Goal: Share content: Share content

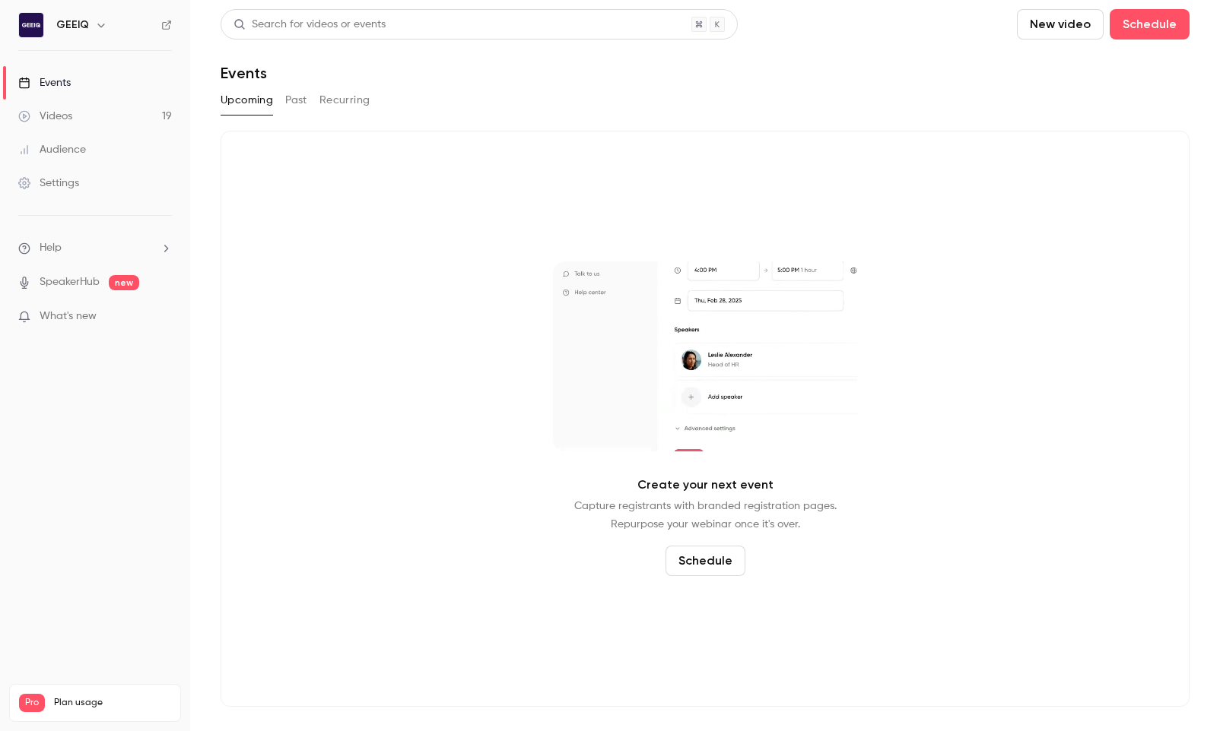
click at [132, 118] on link "Videos 19" at bounding box center [95, 116] width 190 height 33
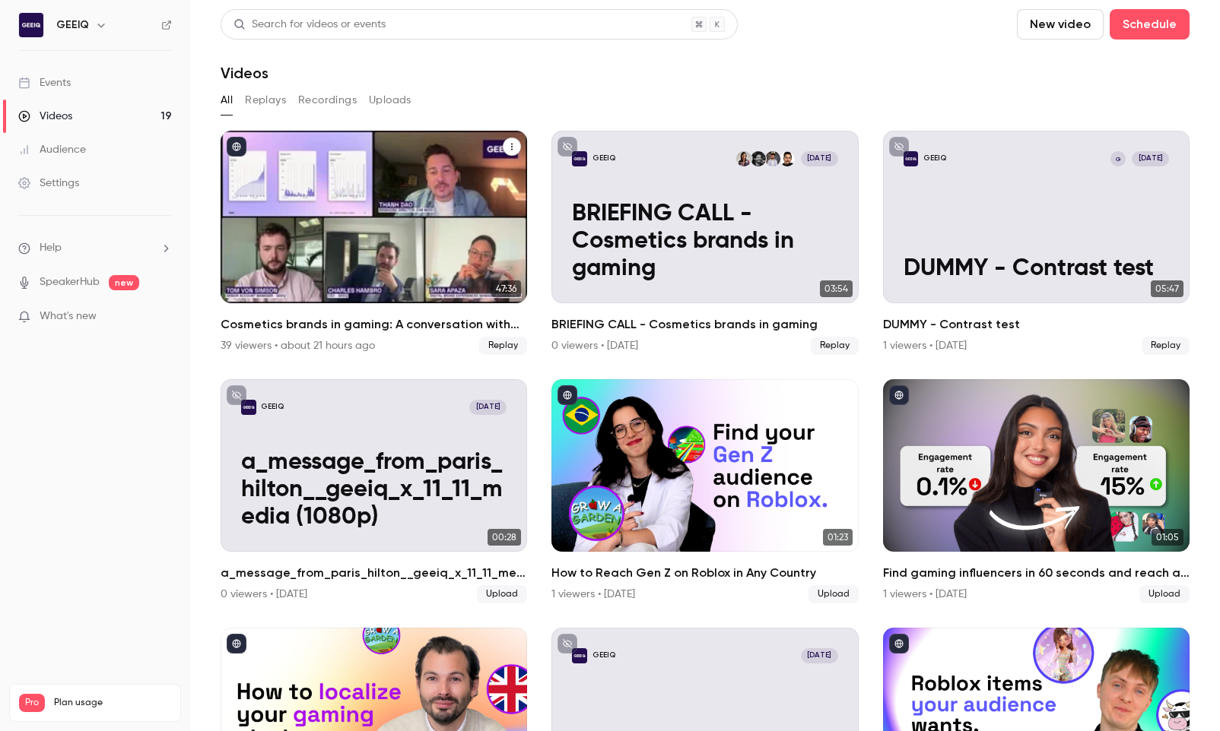
click at [392, 253] on div "Cosmetics brands in gaming: A conversation with essence cosmetics" at bounding box center [374, 217] width 306 height 173
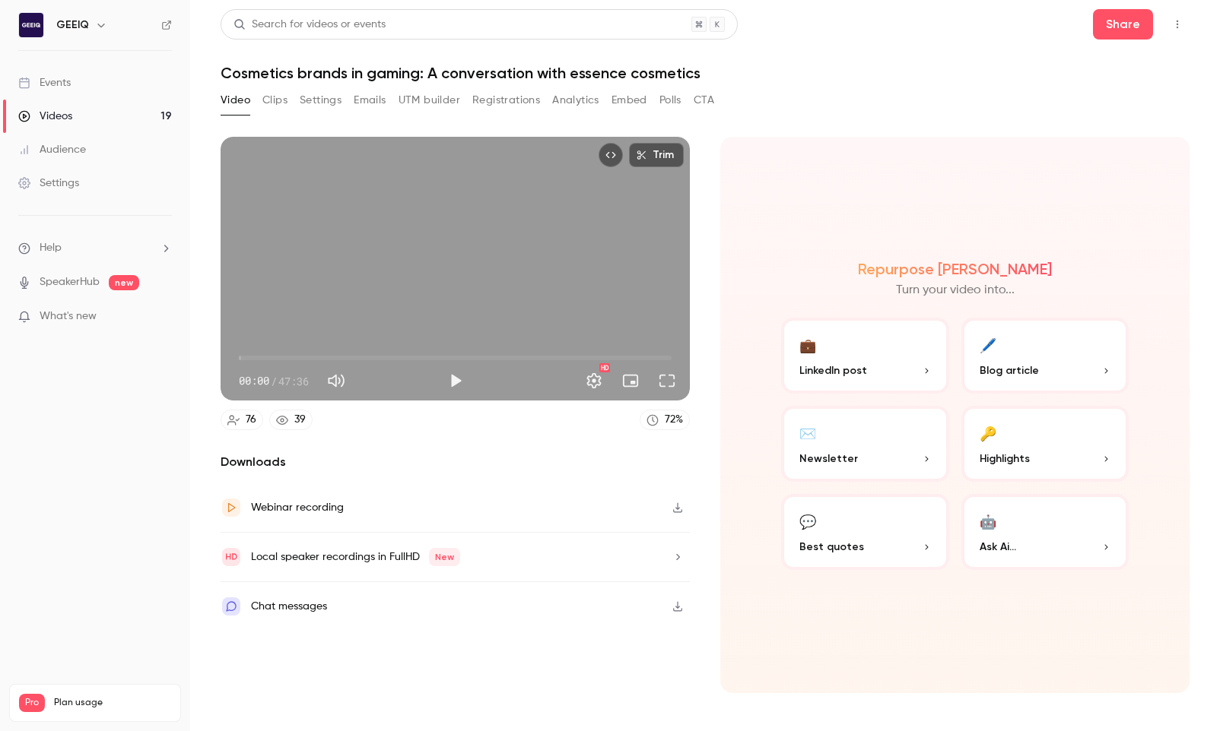
click at [506, 97] on button "Registrations" at bounding box center [506, 100] width 68 height 24
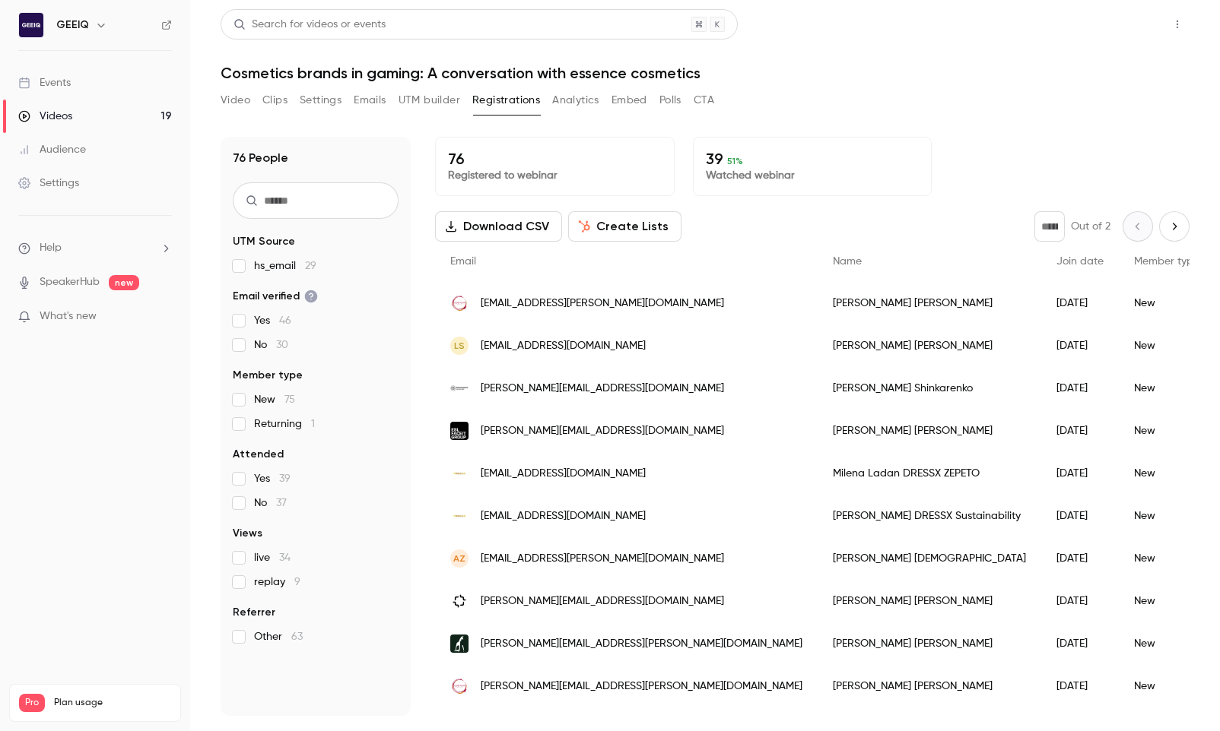
click at [751, 25] on button "Share" at bounding box center [1123, 24] width 60 height 30
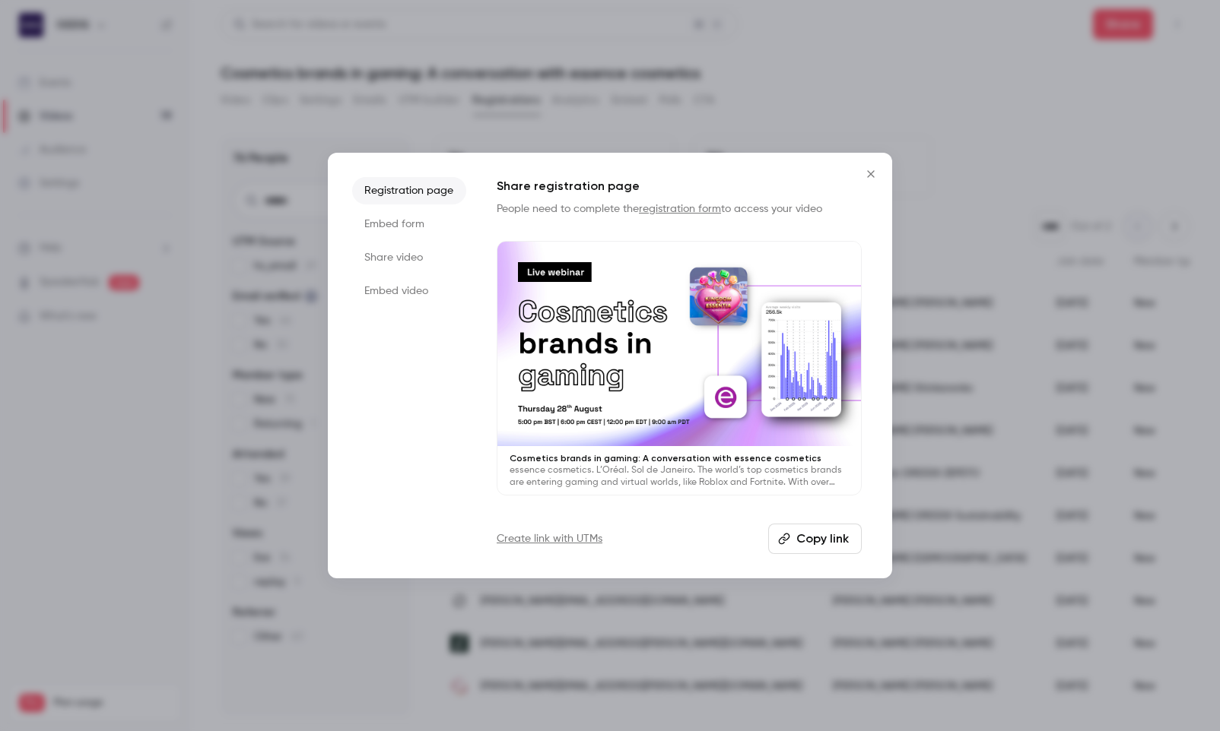
click at [402, 274] on ul "Registration page Embed form Share video Embed video" at bounding box center [409, 365] width 114 height 377
click at [402, 265] on li "Share video" at bounding box center [409, 257] width 114 height 27
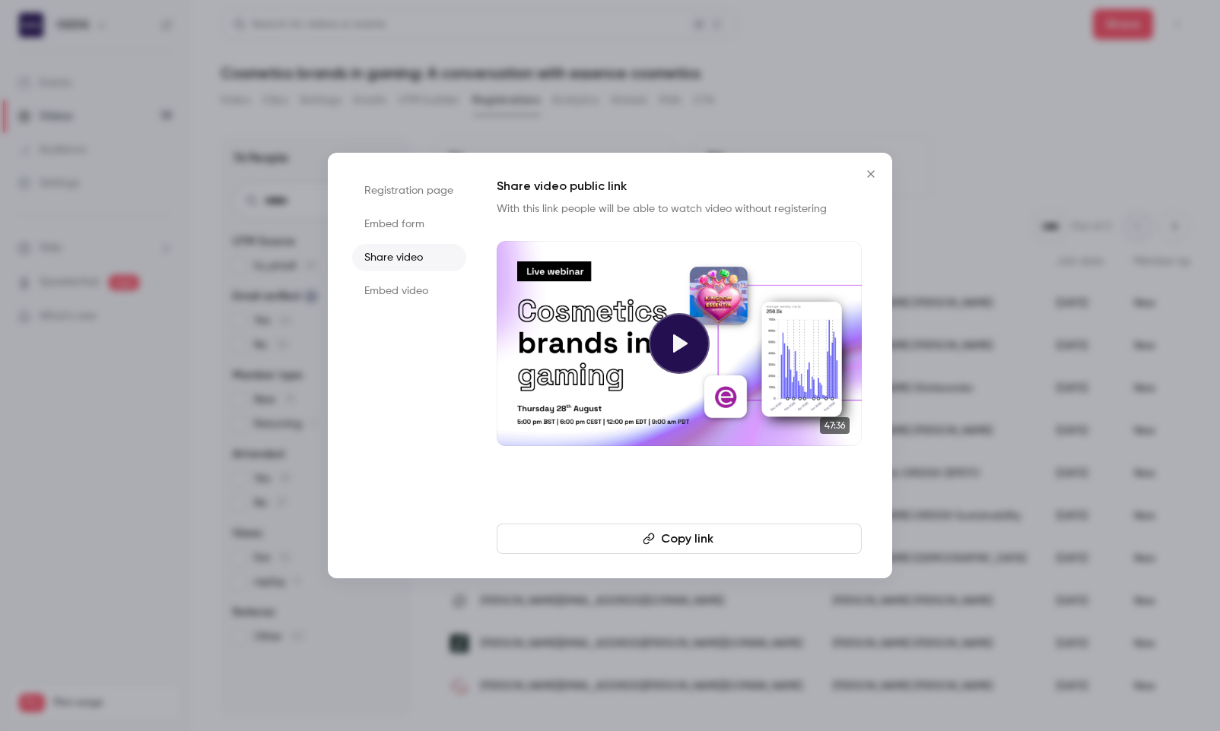
click at [722, 535] on button "Copy link" at bounding box center [679, 539] width 365 height 30
click at [160, 513] on div at bounding box center [610, 365] width 1220 height 731
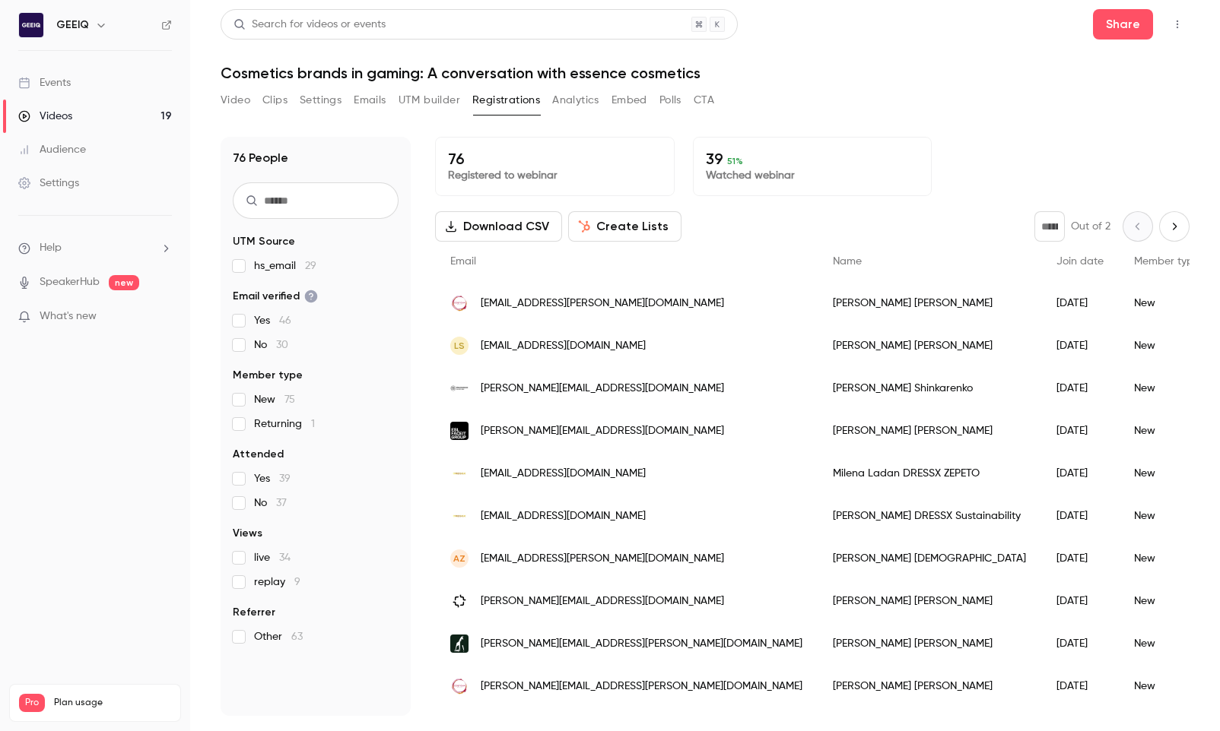
click at [244, 101] on button "Video" at bounding box center [236, 100] width 30 height 24
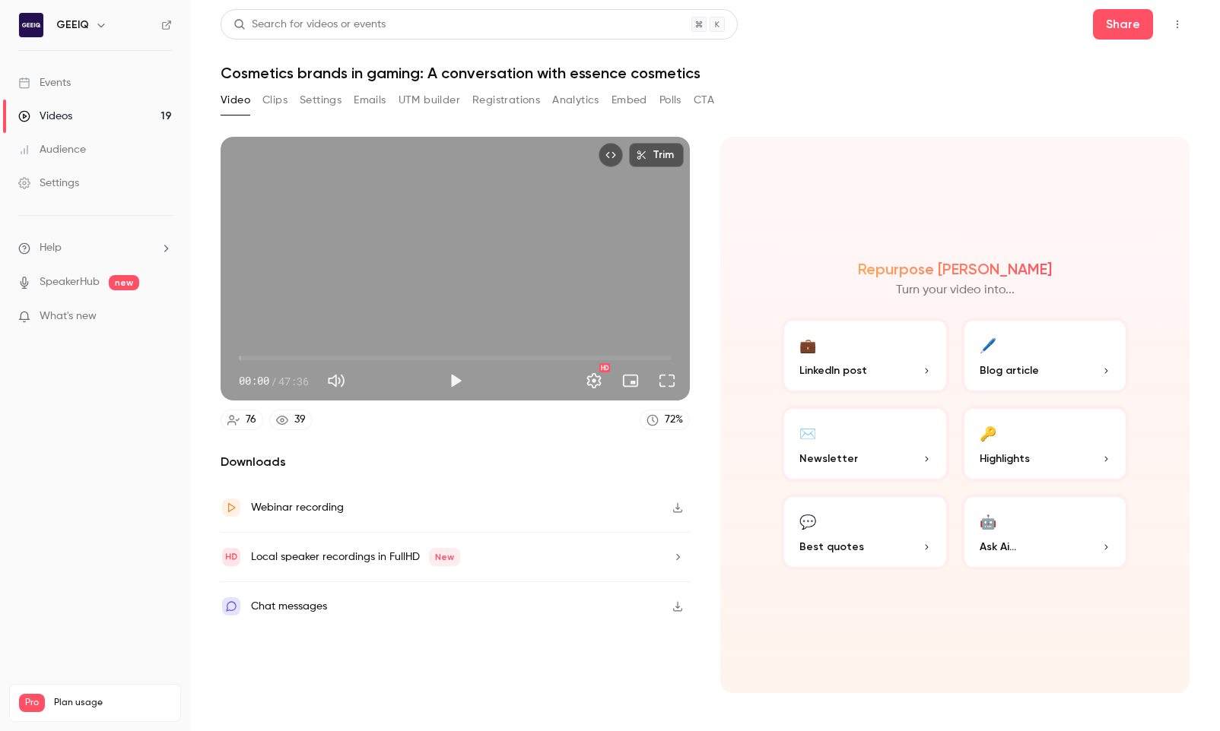
click at [684, 505] on button "button" at bounding box center [677, 508] width 24 height 24
click at [751, 14] on button "Share" at bounding box center [1123, 24] width 60 height 30
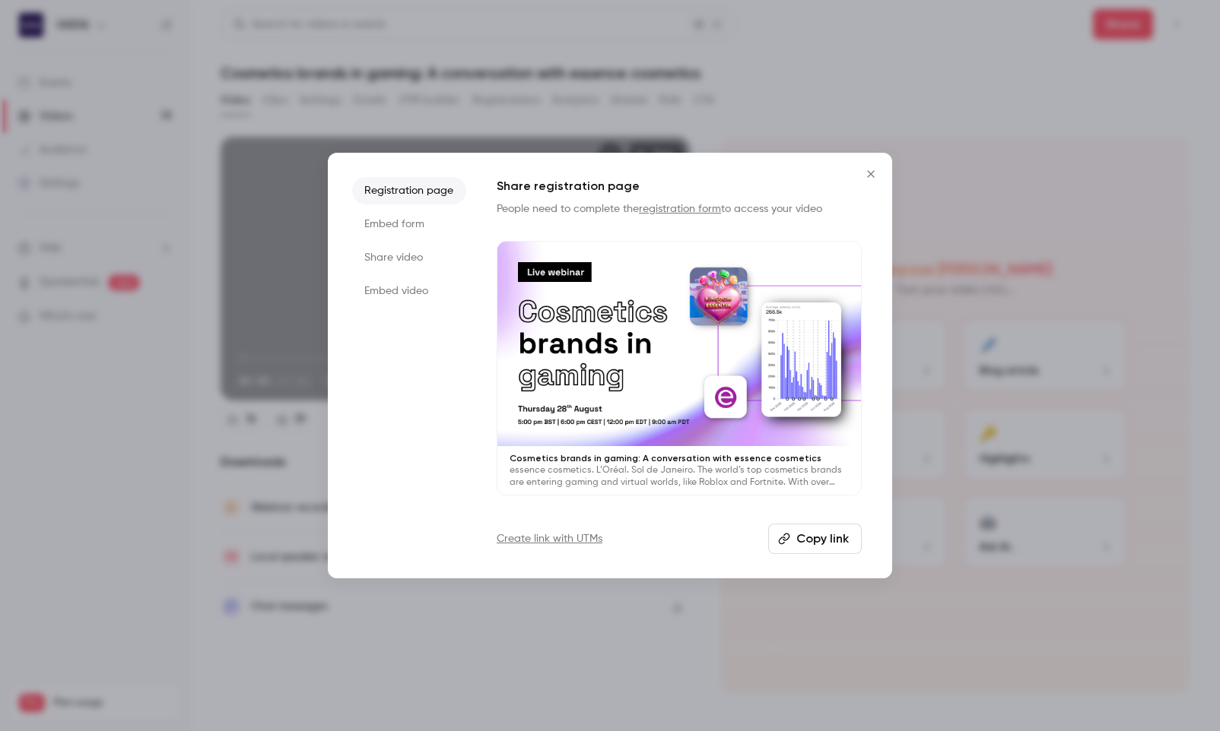
click at [751, 175] on icon "Close" at bounding box center [871, 174] width 18 height 12
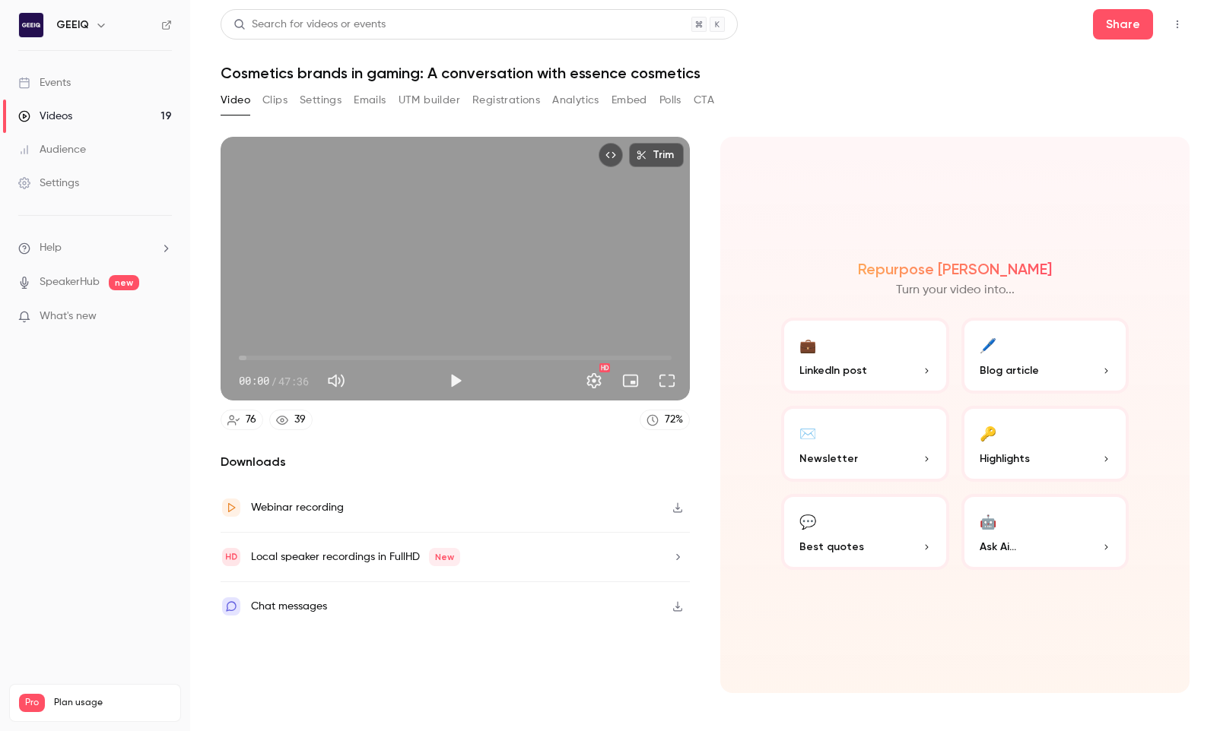
click at [751, 84] on div "Search for videos or events Share Cosmetics brands in gaming: A conversation wi…" at bounding box center [705, 365] width 969 height 713
click at [677, 423] on div "72 %" at bounding box center [674, 420] width 18 height 16
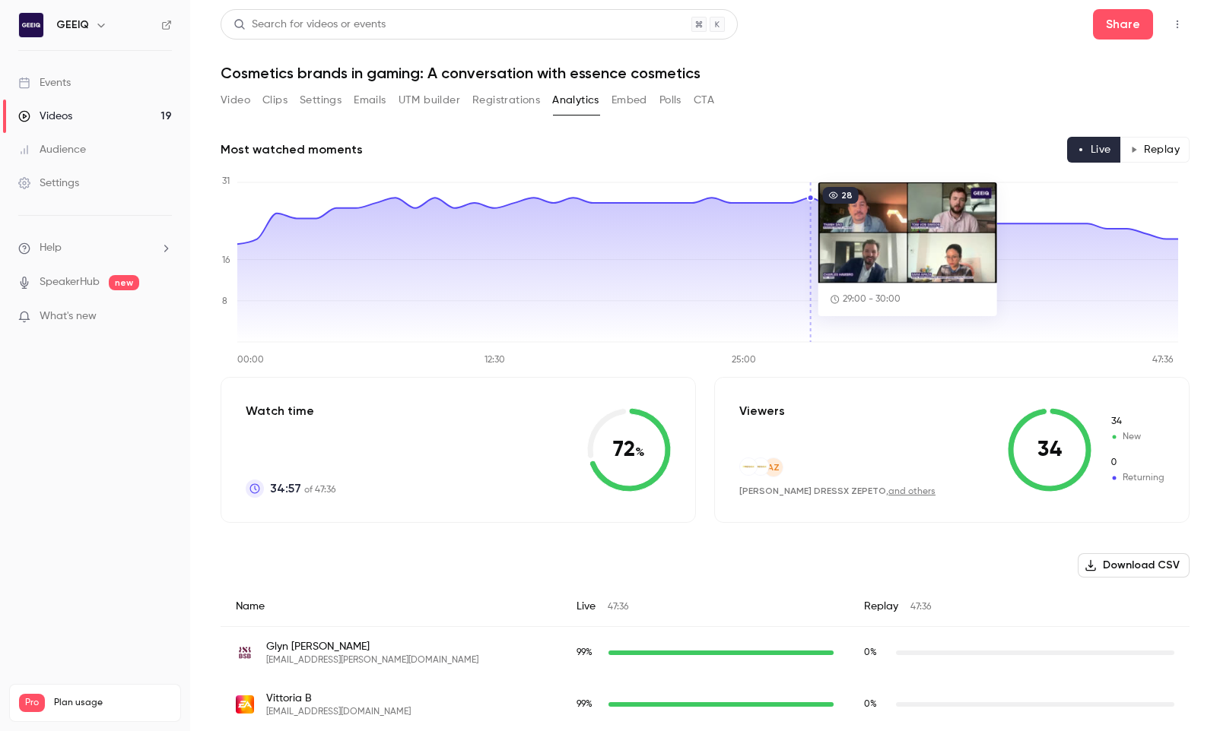
click at [751, 204] on icon at bounding box center [707, 270] width 941 height 144
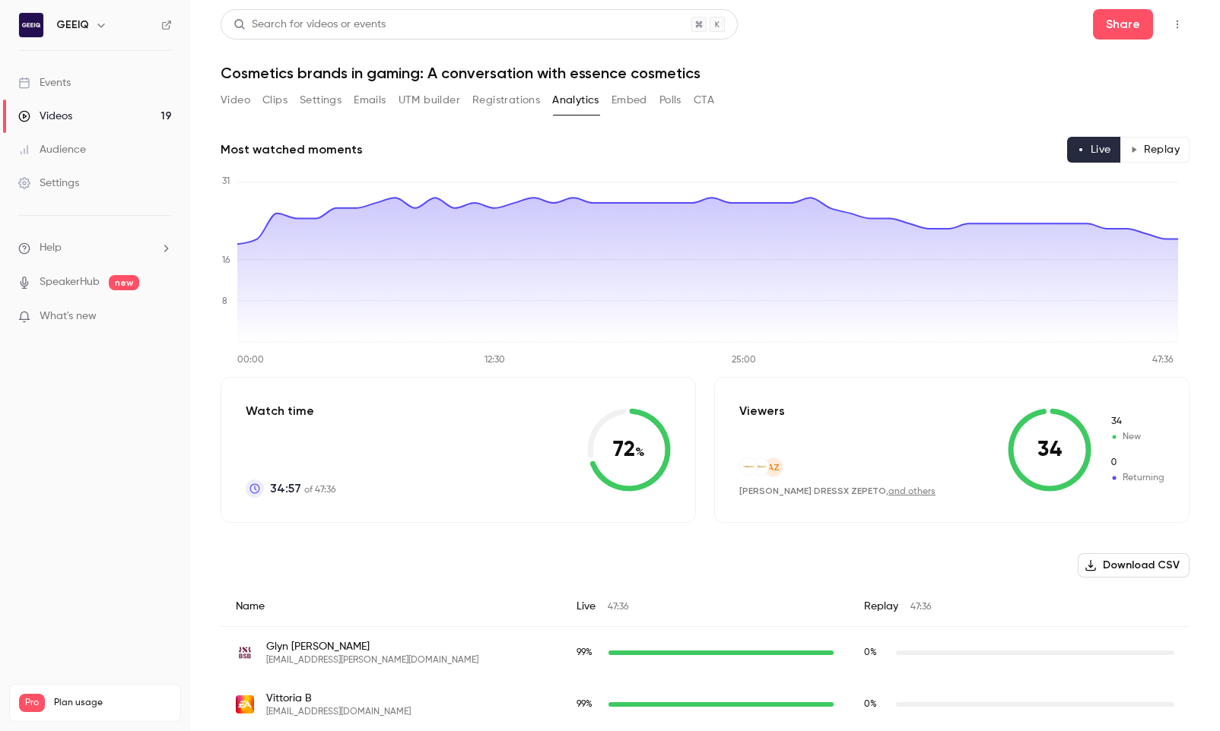
click at [751, 430] on icon at bounding box center [1049, 450] width 84 height 84
click at [751, 459] on icon at bounding box center [1049, 450] width 84 height 84
click at [486, 93] on button "Registrations" at bounding box center [506, 100] width 68 height 24
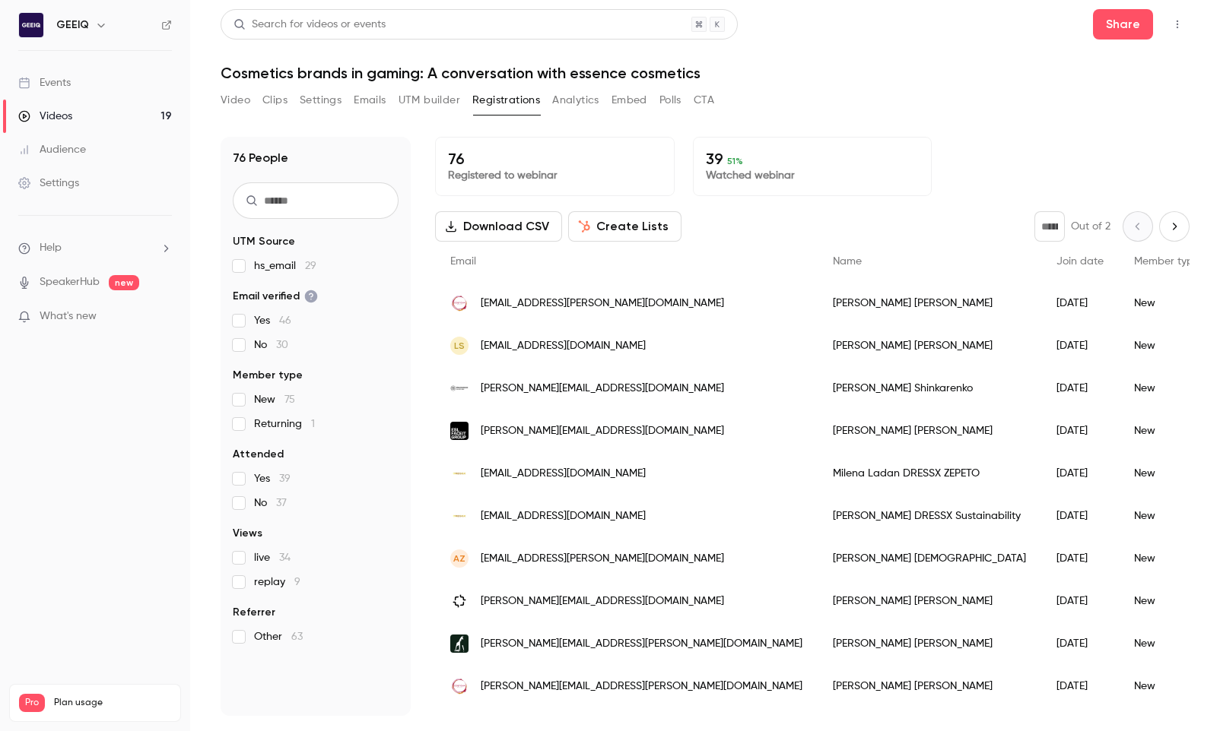
click at [727, 160] on span "51 %" at bounding box center [735, 161] width 16 height 11
click at [751, 161] on p "39 51 %" at bounding box center [813, 159] width 214 height 18
click at [751, 156] on div "76 Registered to webinar 39 51 % Watched webinar" at bounding box center [812, 166] width 754 height 59
